Goal: Information Seeking & Learning: Understand process/instructions

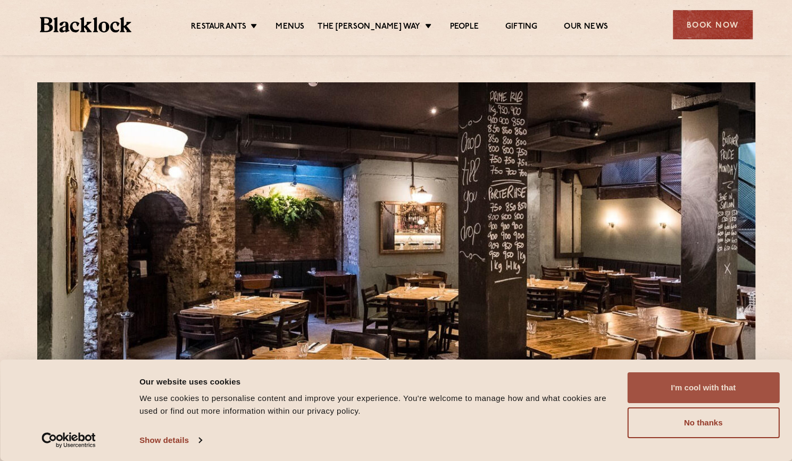
click at [702, 388] on button "I'm cool with that" at bounding box center [703, 388] width 152 height 31
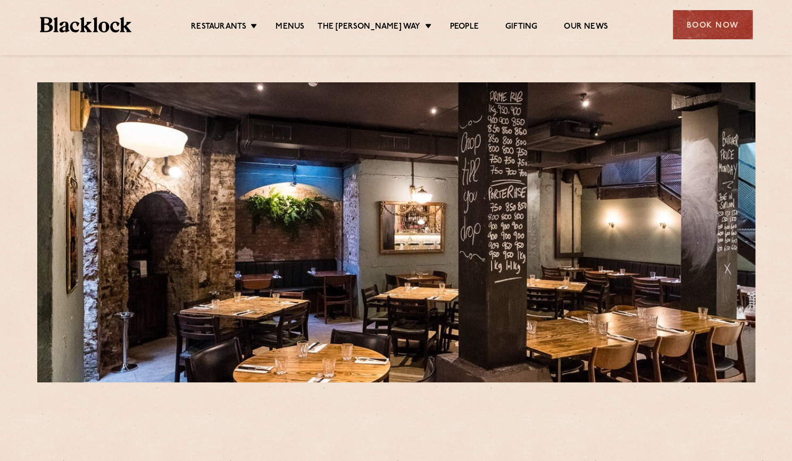
click at [302, 21] on ul "Restaurants Soho City Shoreditch Covent Garden Canary Wharf Manchester Birmingh…" at bounding box center [398, 24] width 535 height 17
click at [301, 22] on link "Menus" at bounding box center [289, 28] width 29 height 12
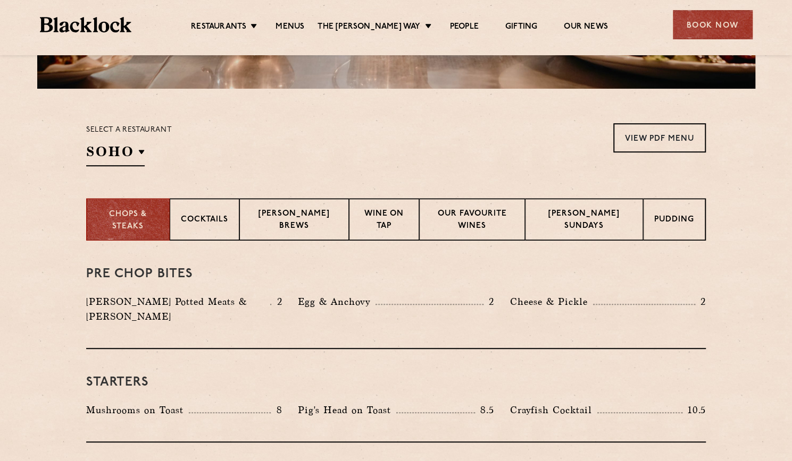
scroll to position [327, 0]
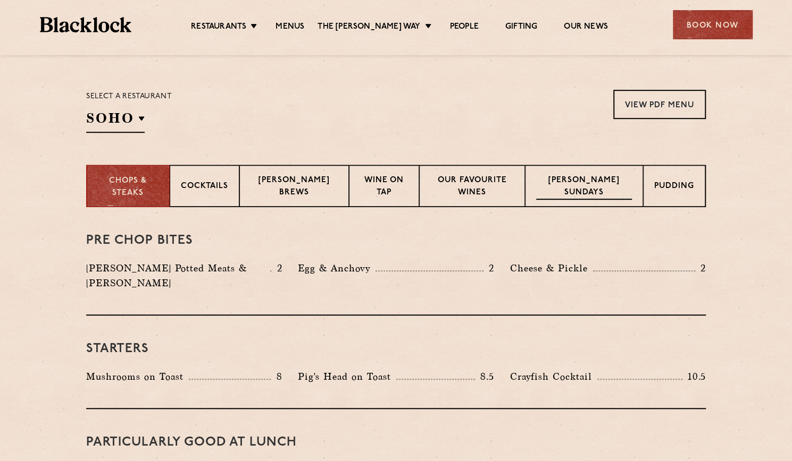
click at [571, 178] on p "[PERSON_NAME] Sundays" at bounding box center [584, 187] width 96 height 25
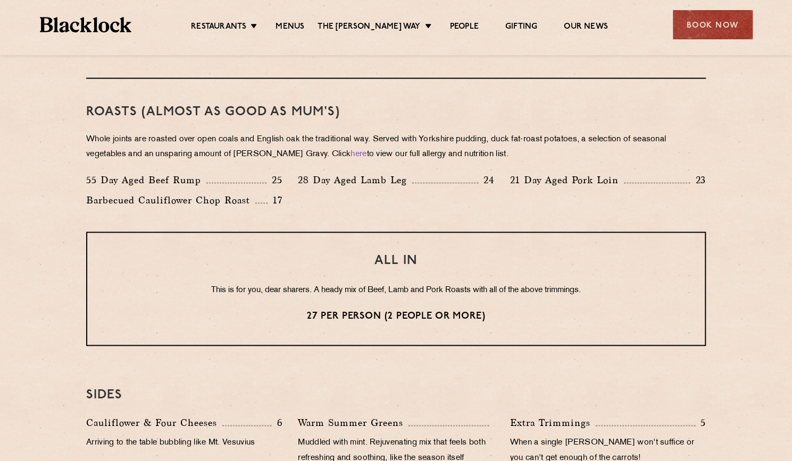
scroll to position [738, 0]
